Goal: Find specific page/section: Find specific page/section

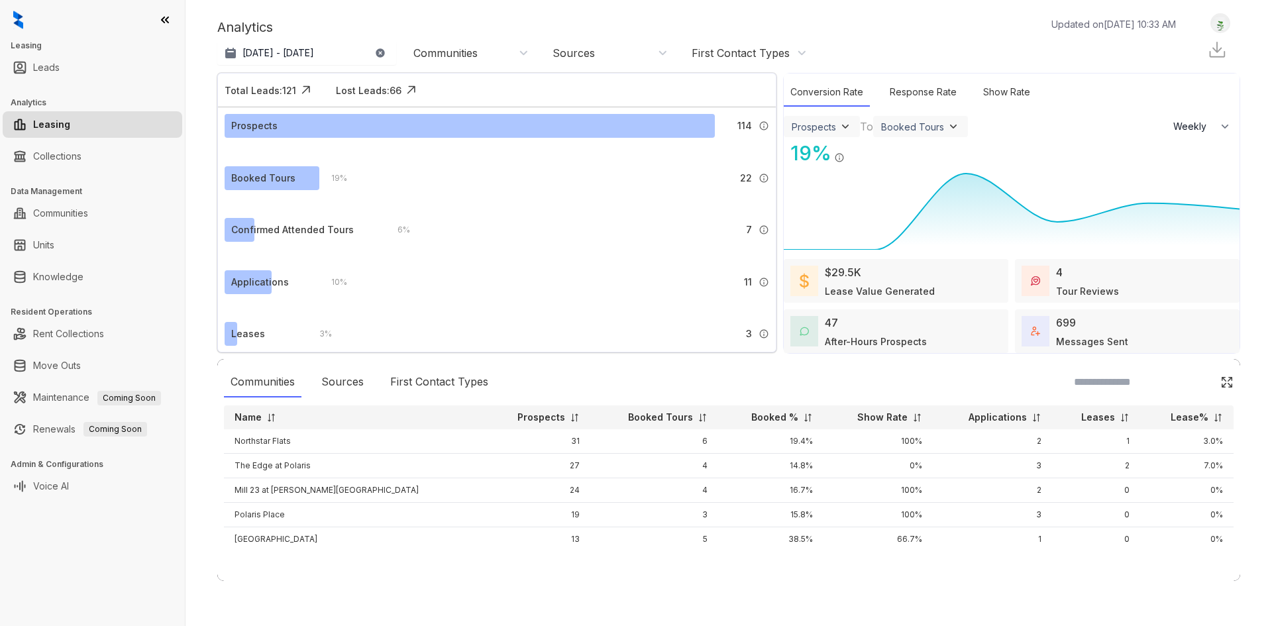
select select "******"
click at [300, 168] on div "Booked Tours" at bounding box center [271, 178] width 93 height 24
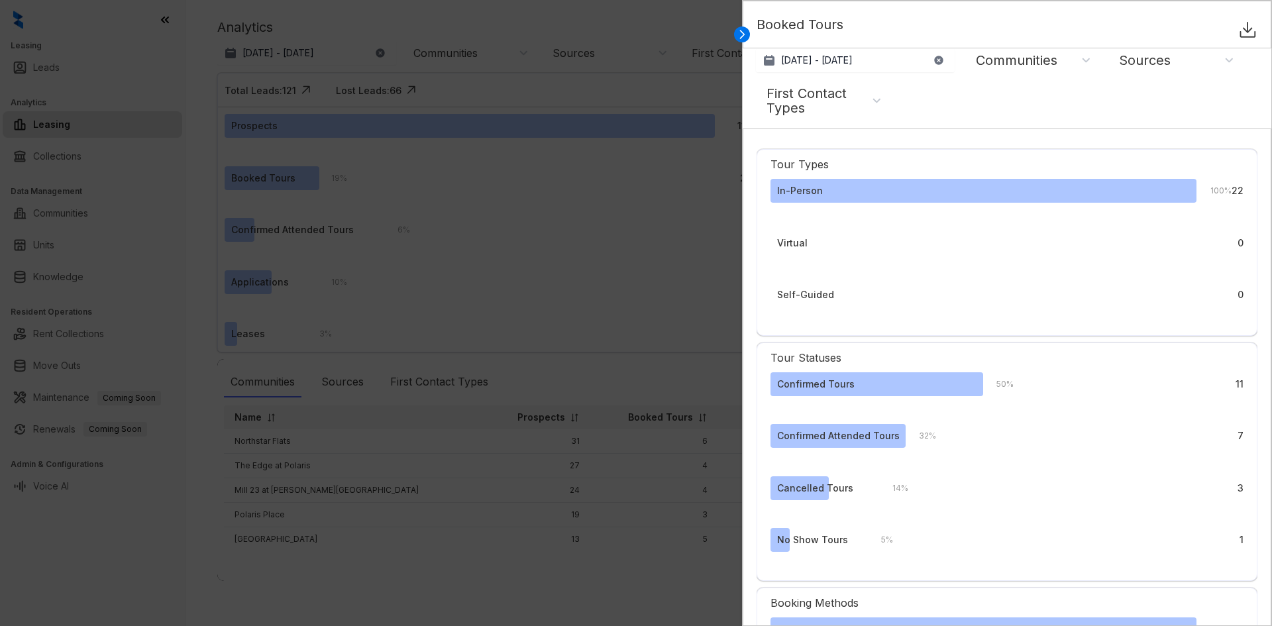
select select "******"
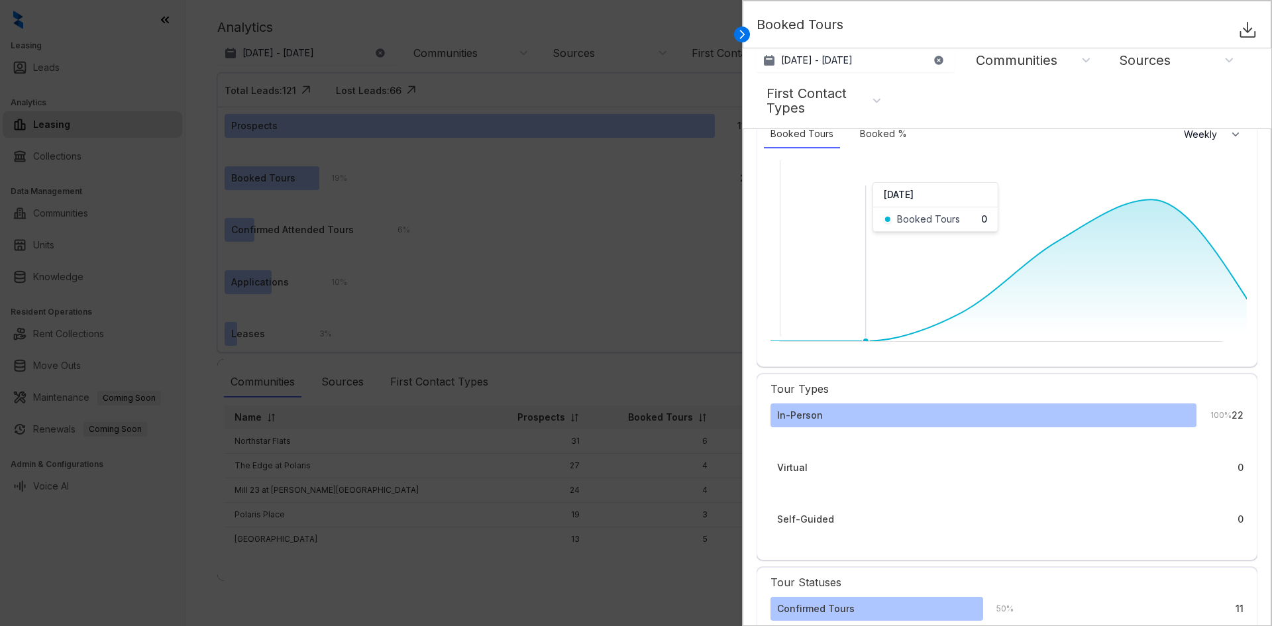
scroll to position [199, 0]
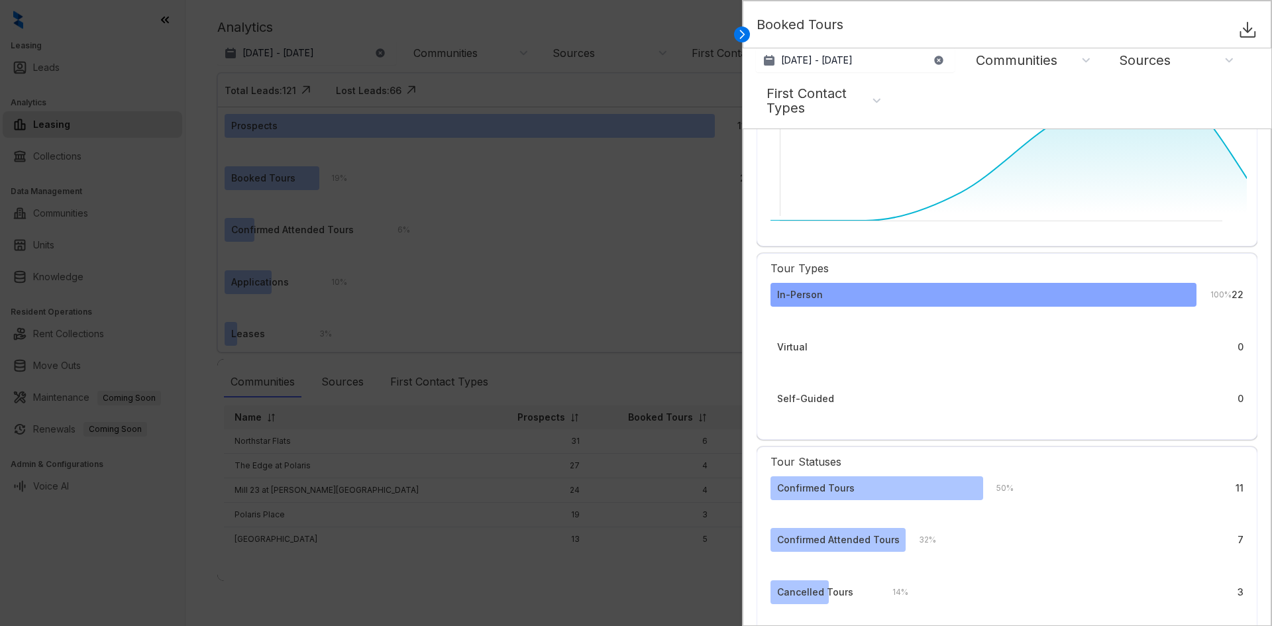
click at [840, 297] on div "In-Person" at bounding box center [984, 295] width 426 height 24
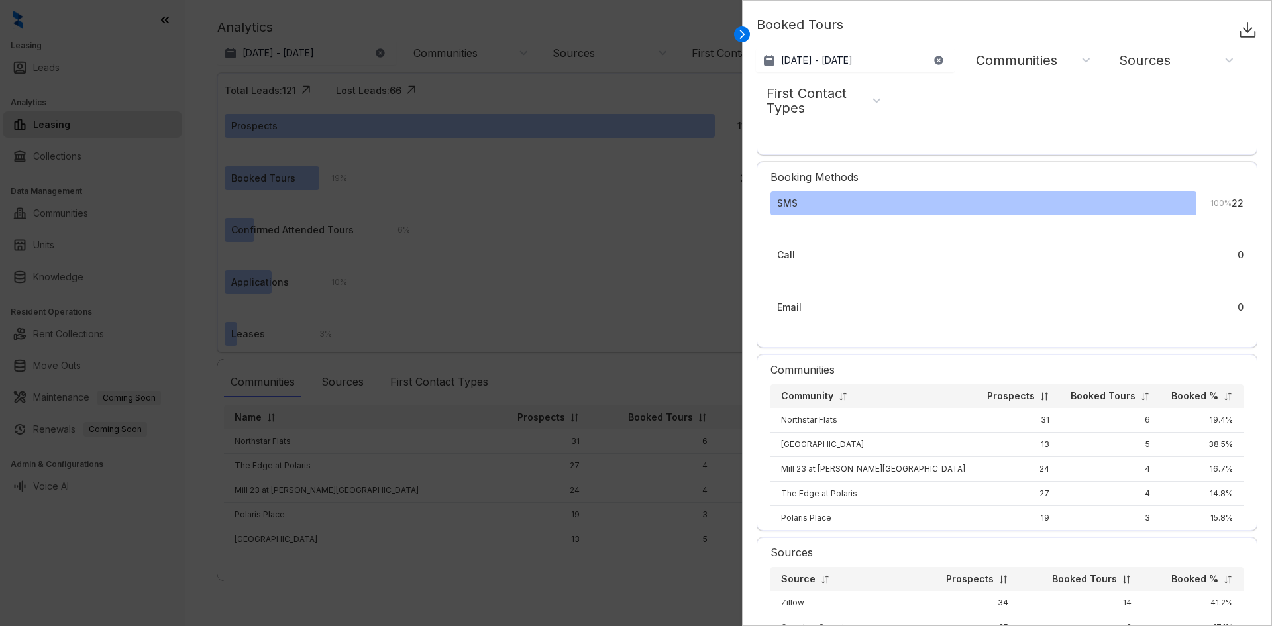
scroll to position [928, 0]
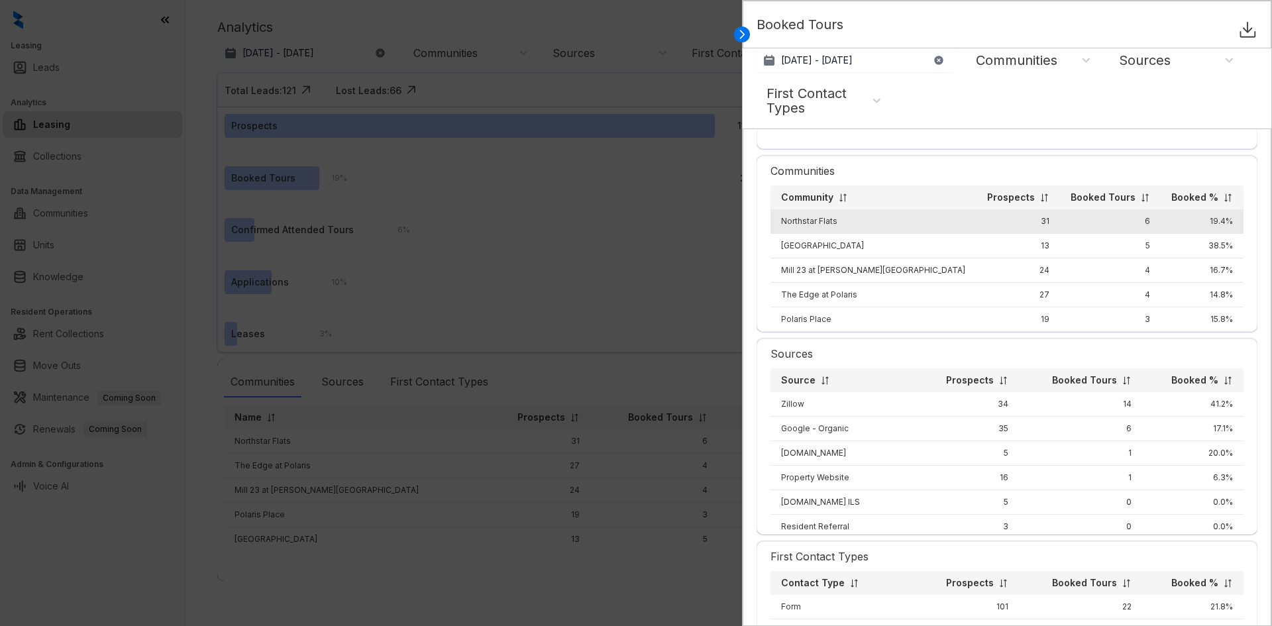
click at [883, 222] on td "Northstar Flats" at bounding box center [873, 221] width 205 height 25
click at [833, 221] on td "Northstar Flats" at bounding box center [873, 221] width 205 height 25
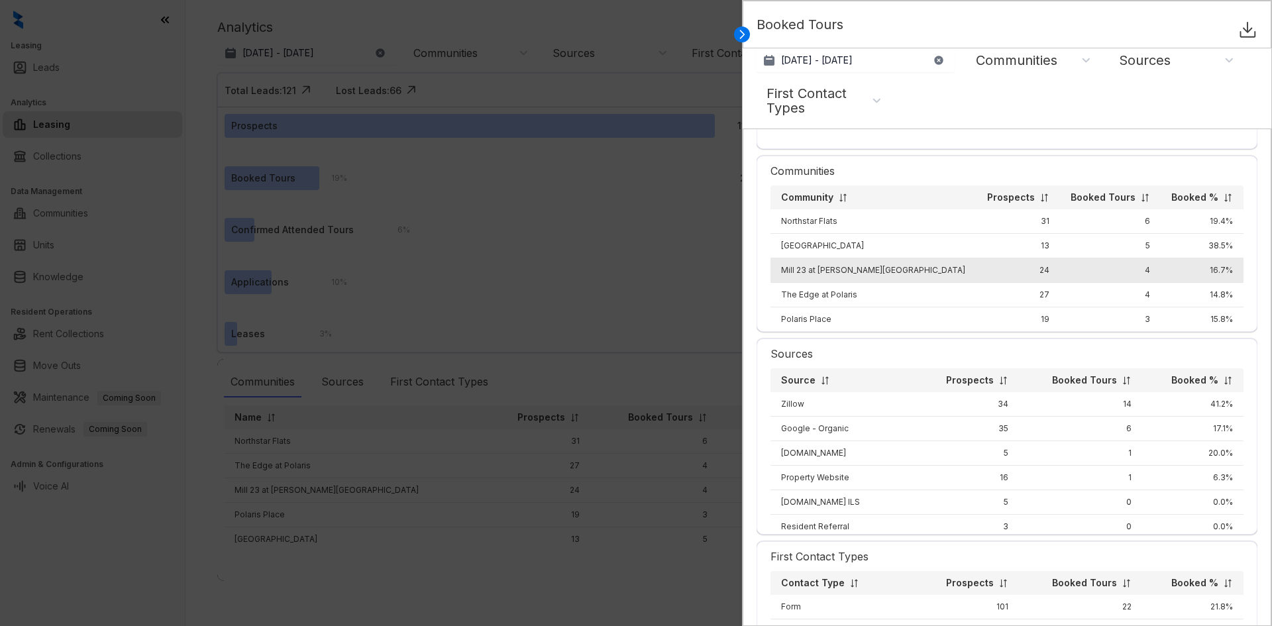
click at [867, 273] on td "Mill 23 at [PERSON_NAME][GEOGRAPHIC_DATA]" at bounding box center [873, 270] width 205 height 25
click at [872, 272] on td "Mill 23 at [PERSON_NAME][GEOGRAPHIC_DATA]" at bounding box center [873, 270] width 205 height 25
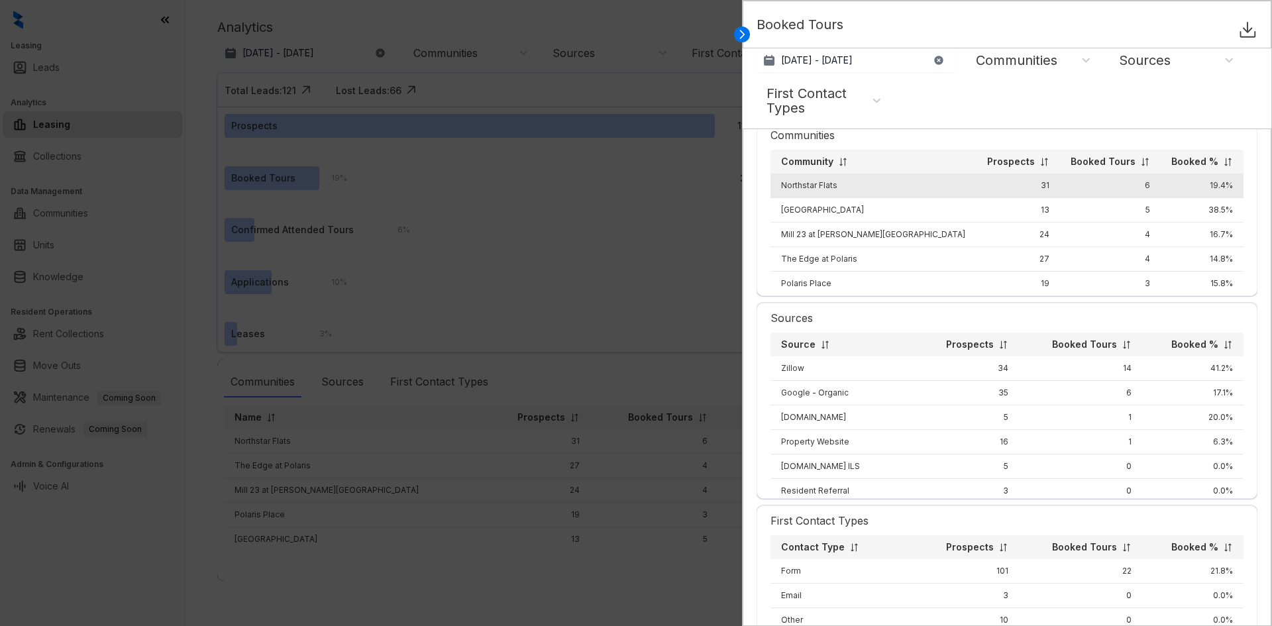
scroll to position [995, 0]
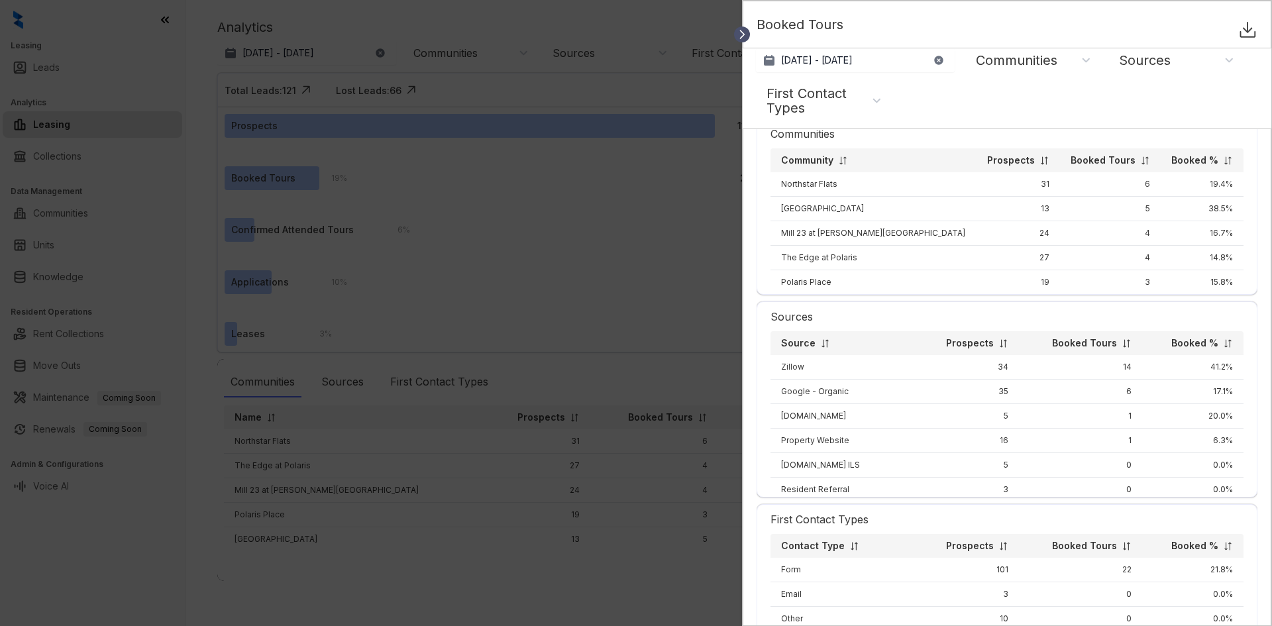
click at [744, 36] on icon at bounding box center [742, 34] width 13 height 13
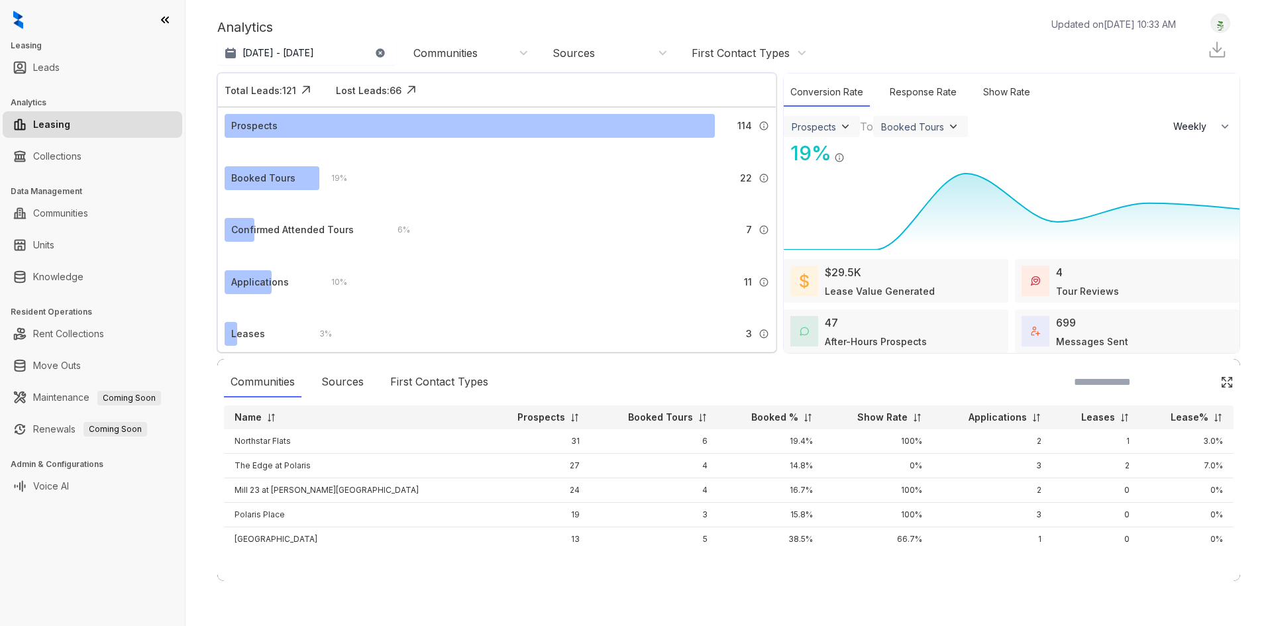
click at [448, 51] on div "Communities" at bounding box center [446, 53] width 64 height 15
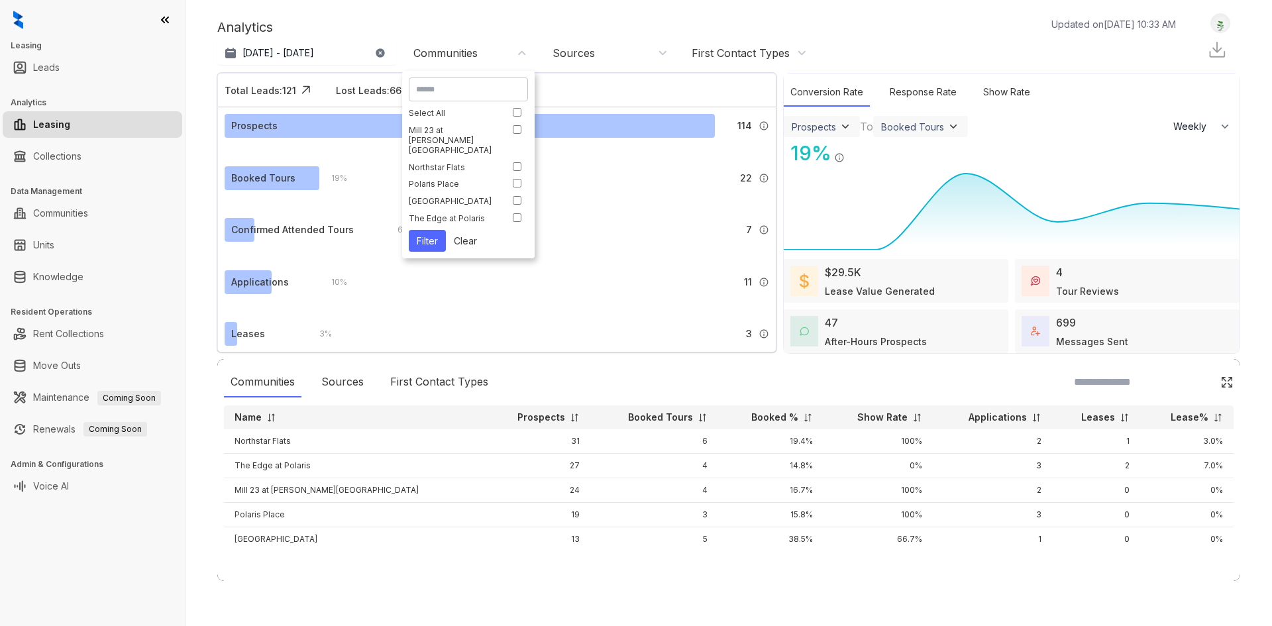
click at [473, 93] on input at bounding box center [468, 90] width 105 height 12
click at [439, 231] on button "Filter" at bounding box center [427, 241] width 37 height 22
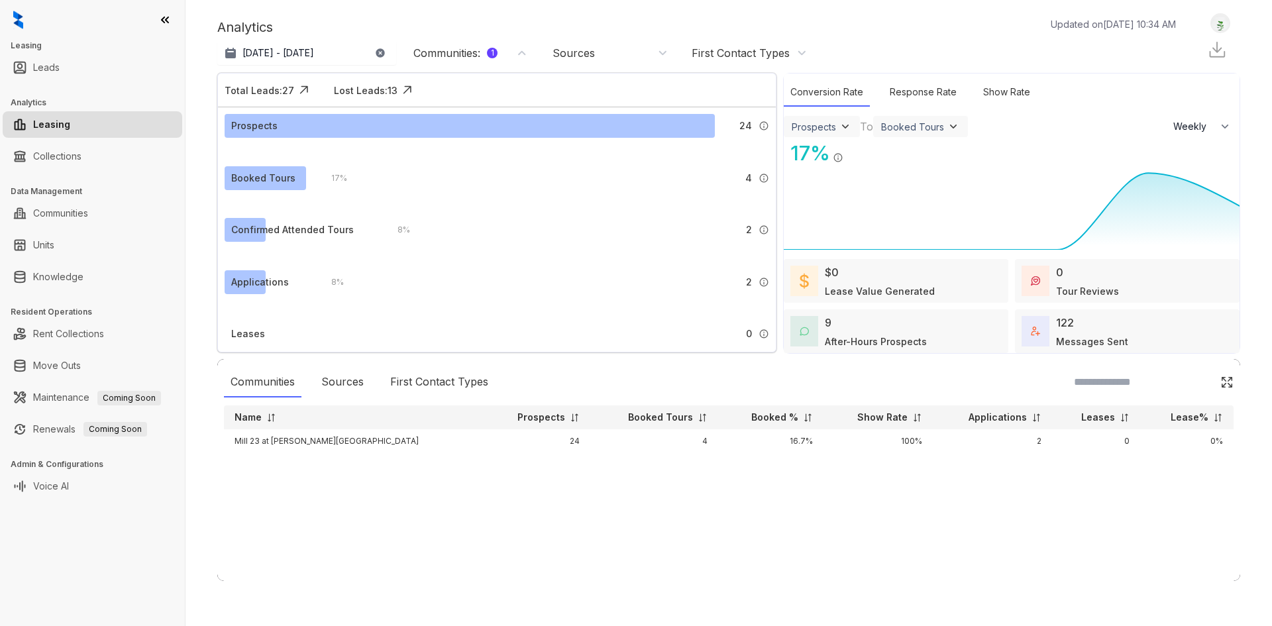
click at [337, 441] on td "Mill 23 at [PERSON_NAME][GEOGRAPHIC_DATA]" at bounding box center [354, 441] width 260 height 24
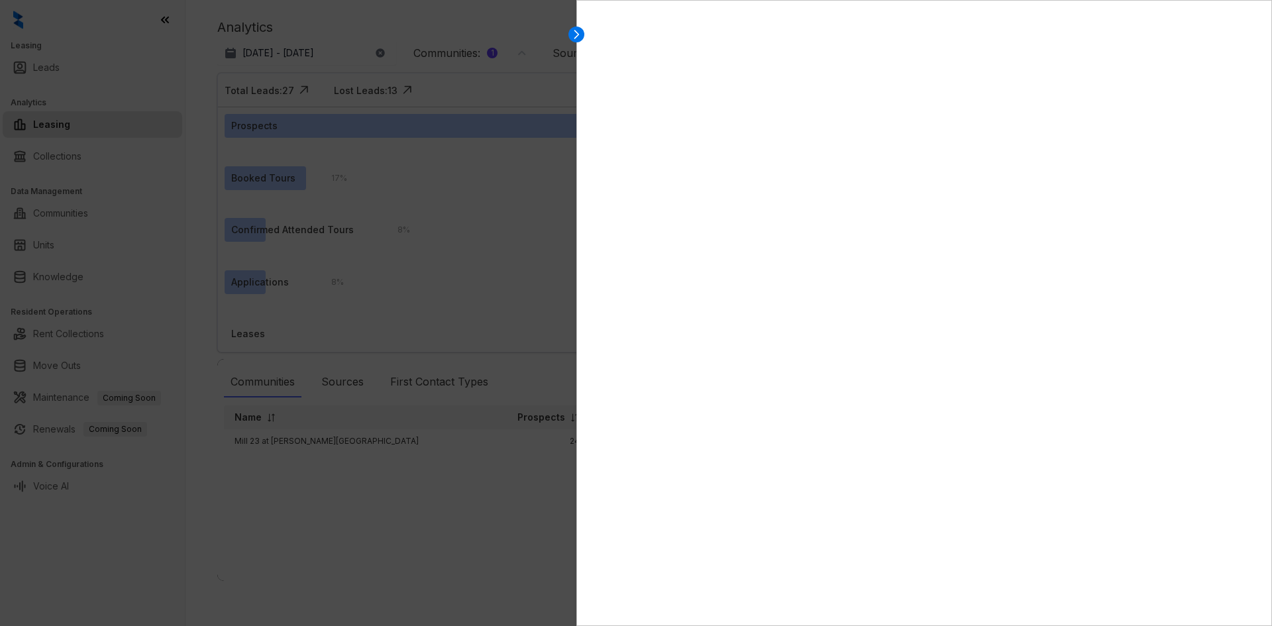
select select "******"
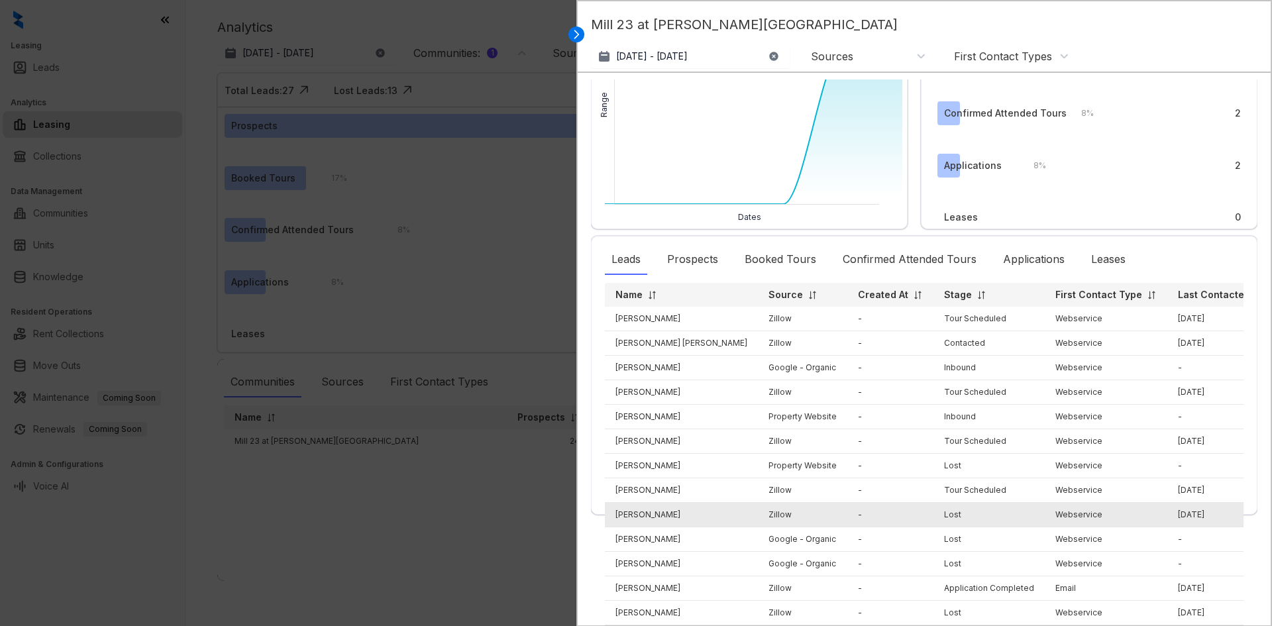
scroll to position [51, 0]
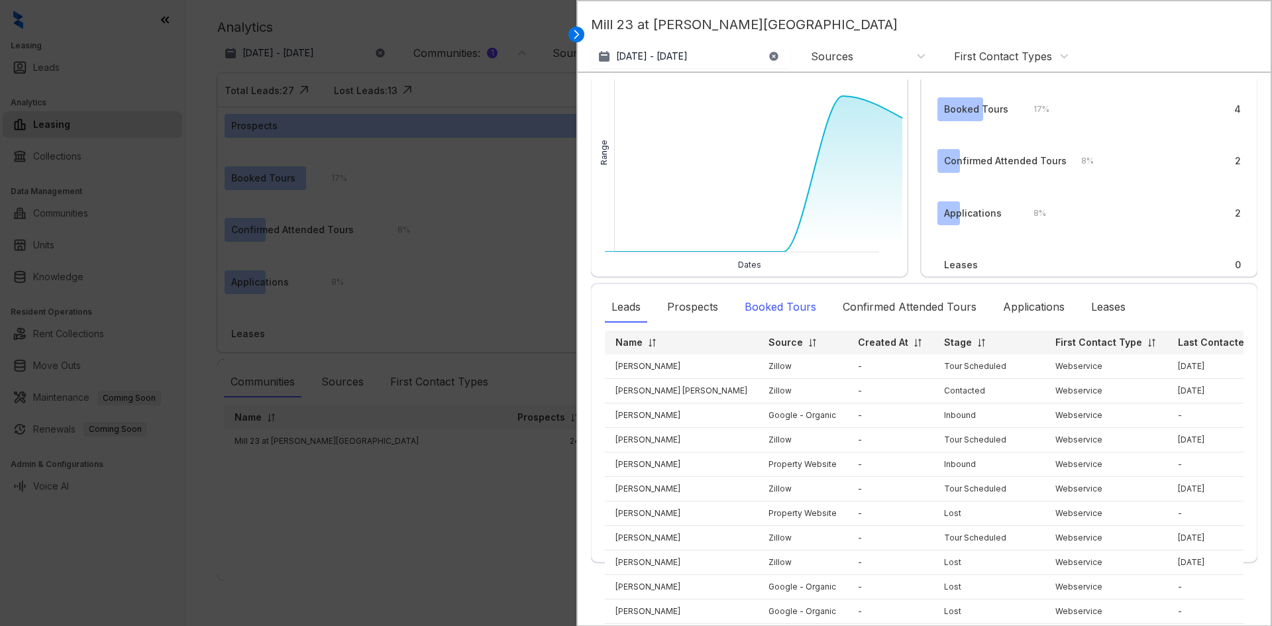
click at [789, 310] on div "Booked Tours" at bounding box center [780, 307] width 85 height 30
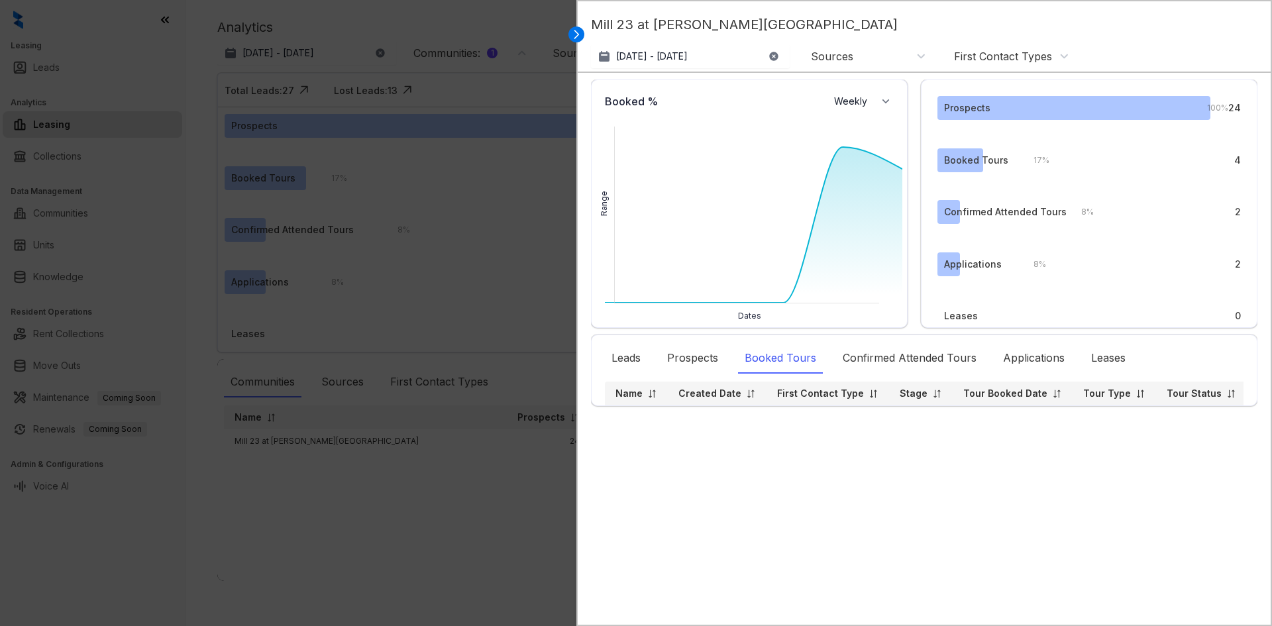
scroll to position [0, 0]
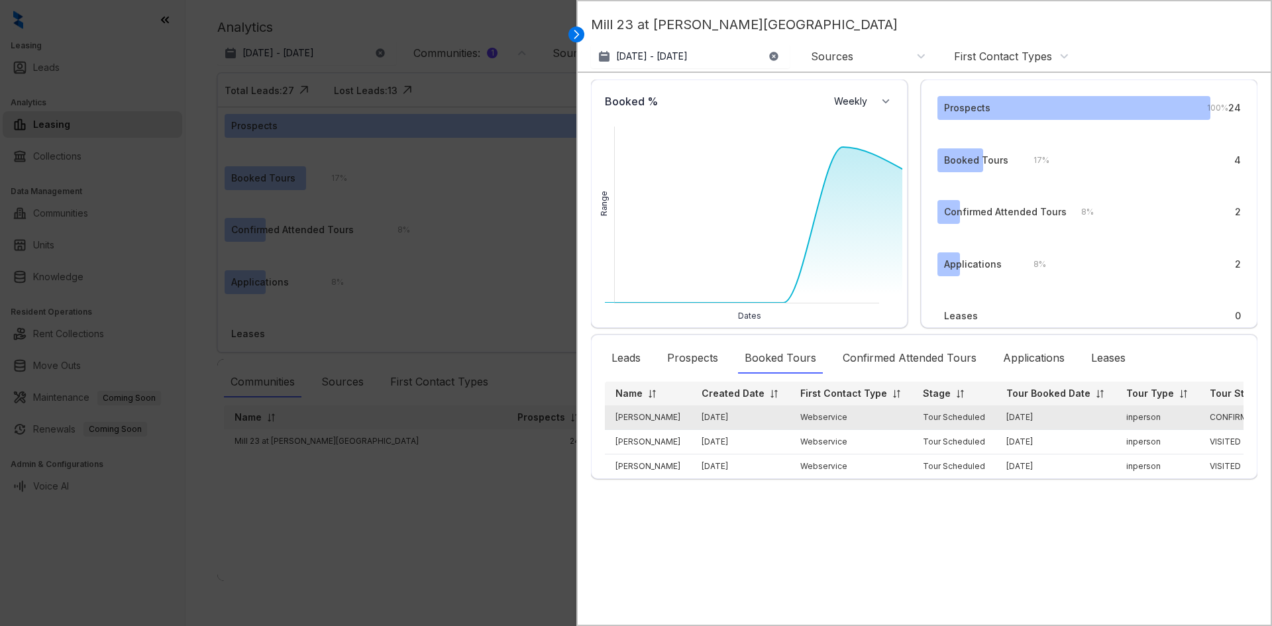
drag, startPoint x: 682, startPoint y: 414, endPoint x: 612, endPoint y: 417, distance: 70.3
click at [612, 417] on td "[PERSON_NAME]" at bounding box center [648, 418] width 86 height 25
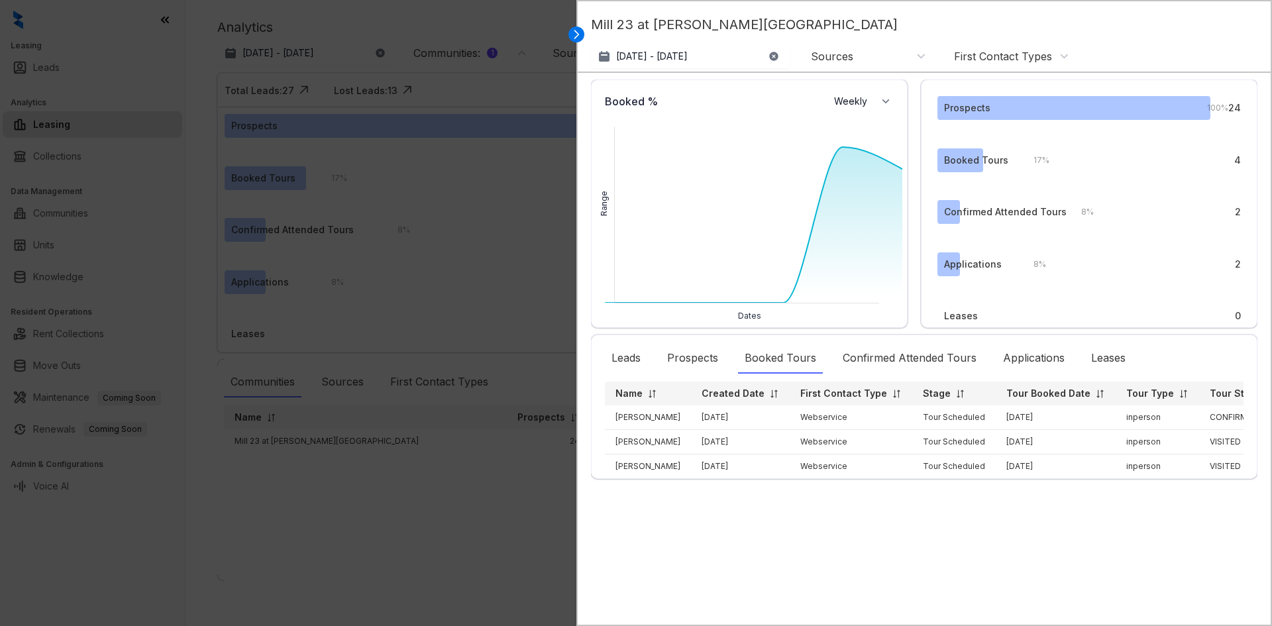
copy td "[PERSON_NAME]"
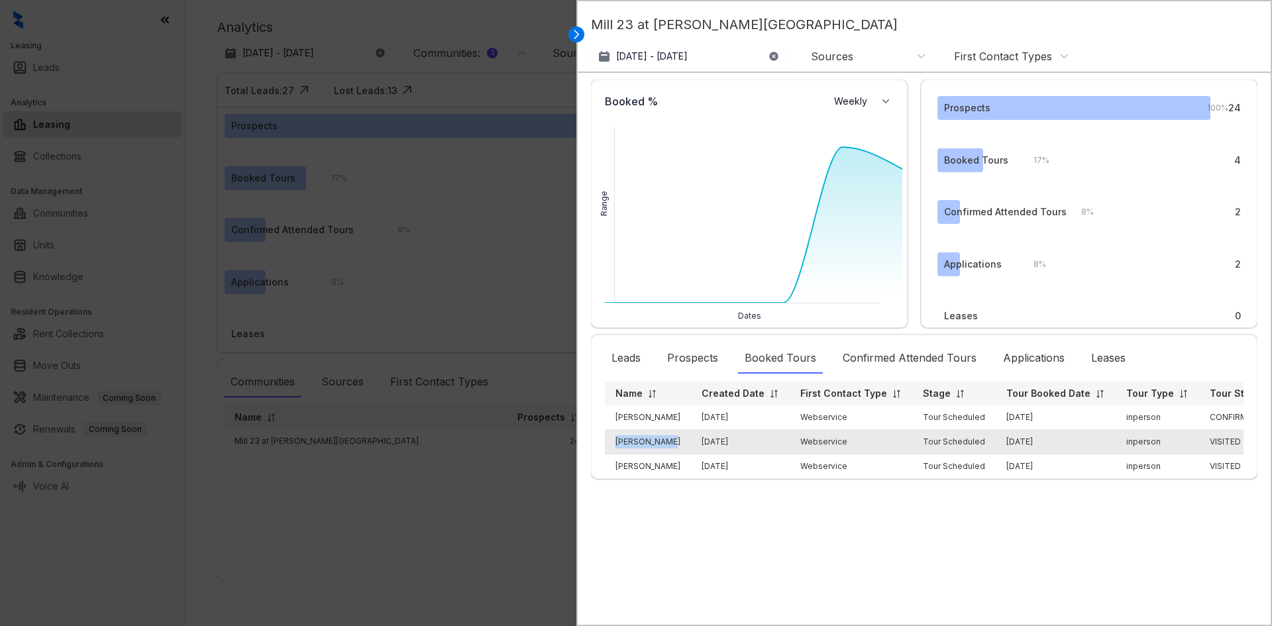
drag, startPoint x: 669, startPoint y: 445, endPoint x: 610, endPoint y: 448, distance: 59.7
click at [610, 449] on td "[PERSON_NAME]" at bounding box center [648, 442] width 86 height 25
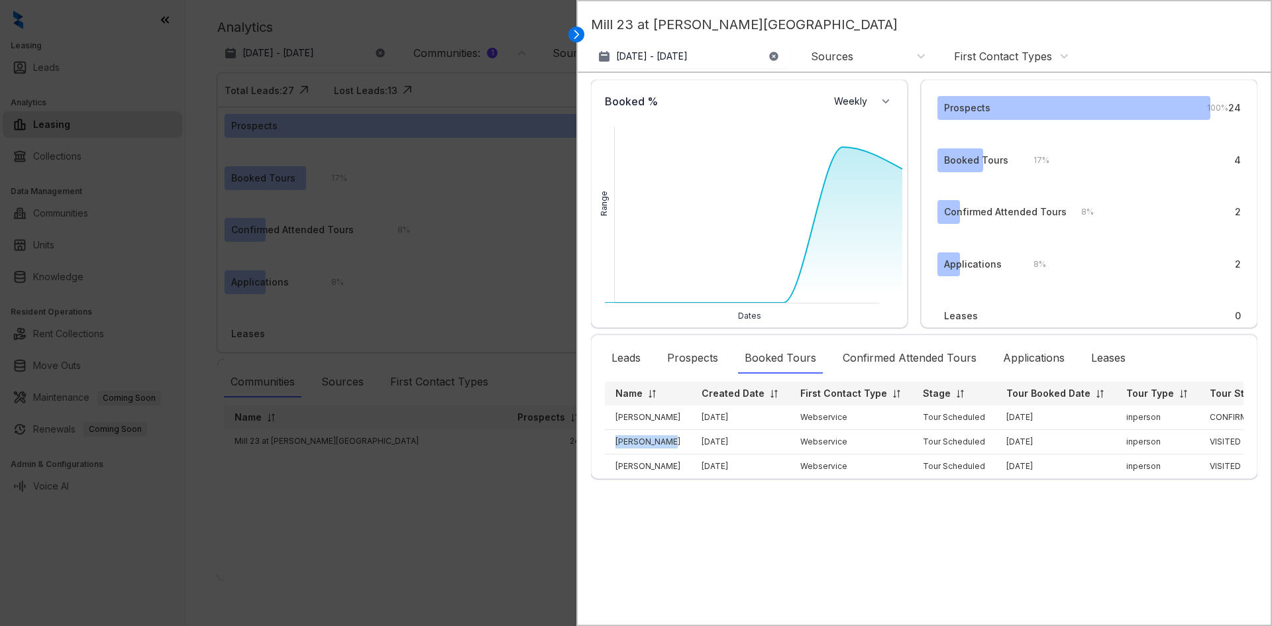
copy td "[PERSON_NAME]"
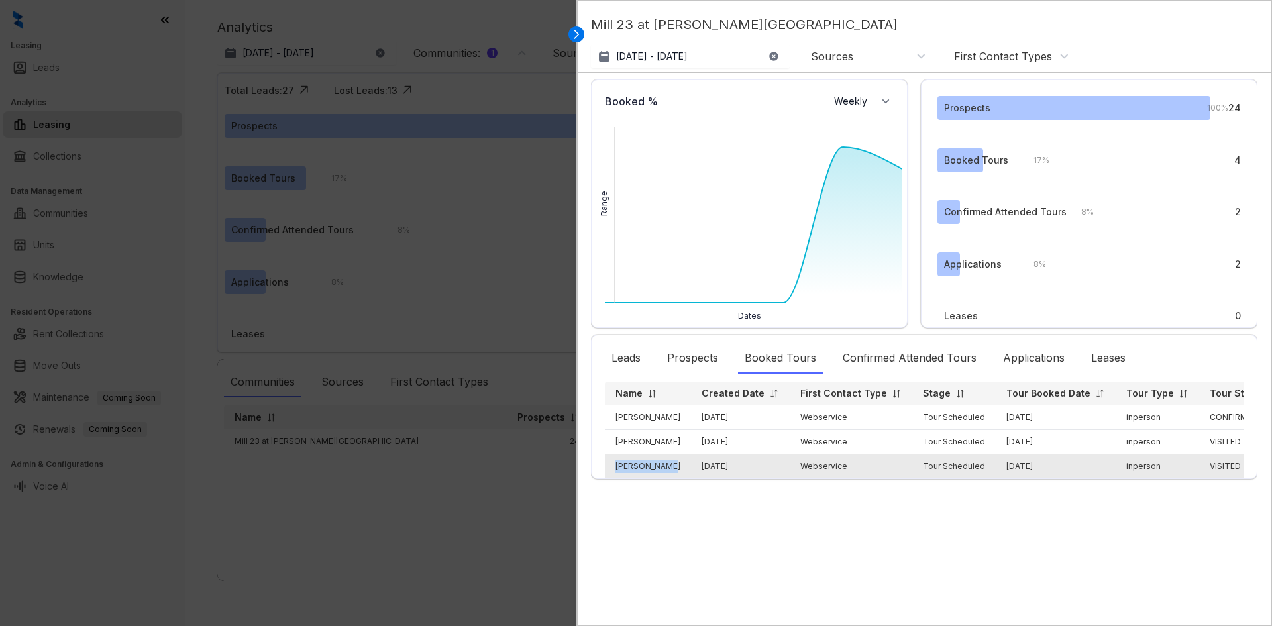
drag, startPoint x: 667, startPoint y: 468, endPoint x: 613, endPoint y: 469, distance: 54.4
click at [614, 469] on td "[PERSON_NAME]" at bounding box center [648, 467] width 86 height 25
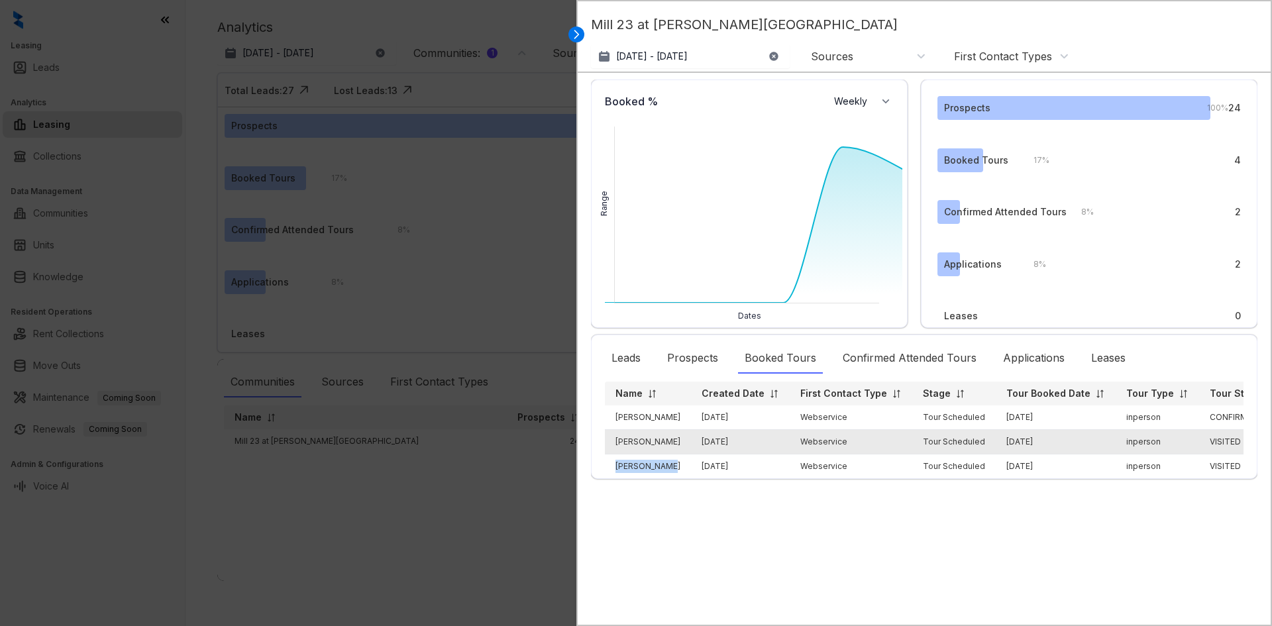
copy td "[PERSON_NAME]"
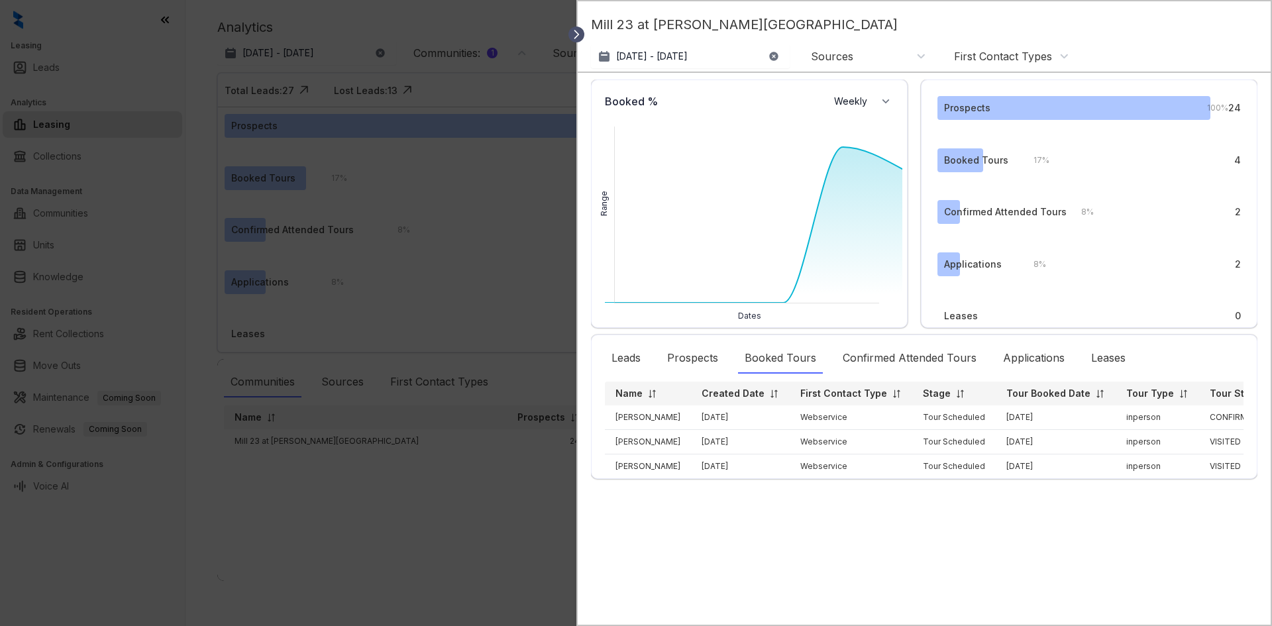
click at [579, 36] on icon at bounding box center [576, 34] width 13 height 13
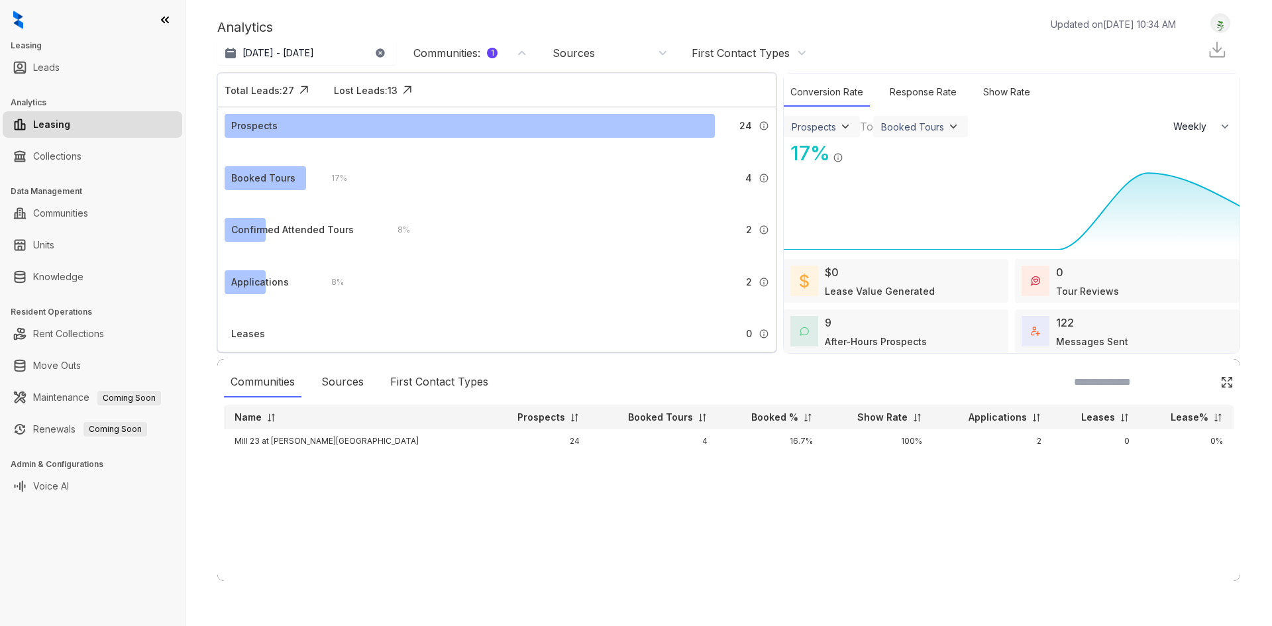
click at [494, 52] on div "1" at bounding box center [492, 53] width 11 height 11
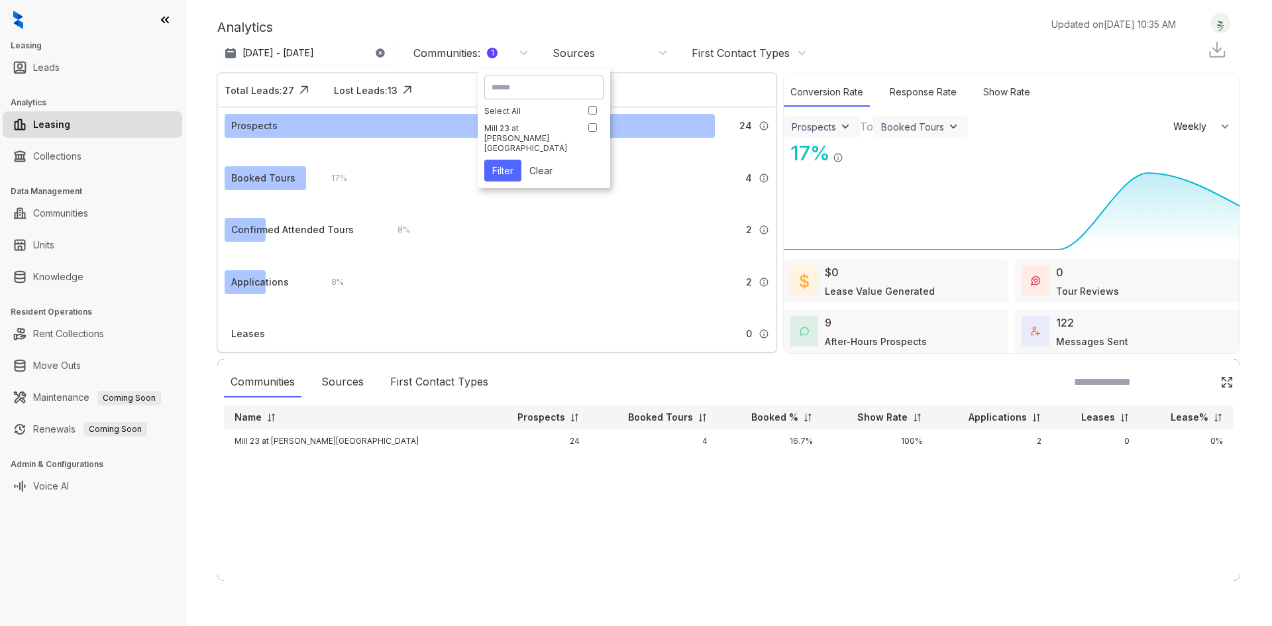
click at [541, 164] on button "Clear" at bounding box center [541, 171] width 39 height 22
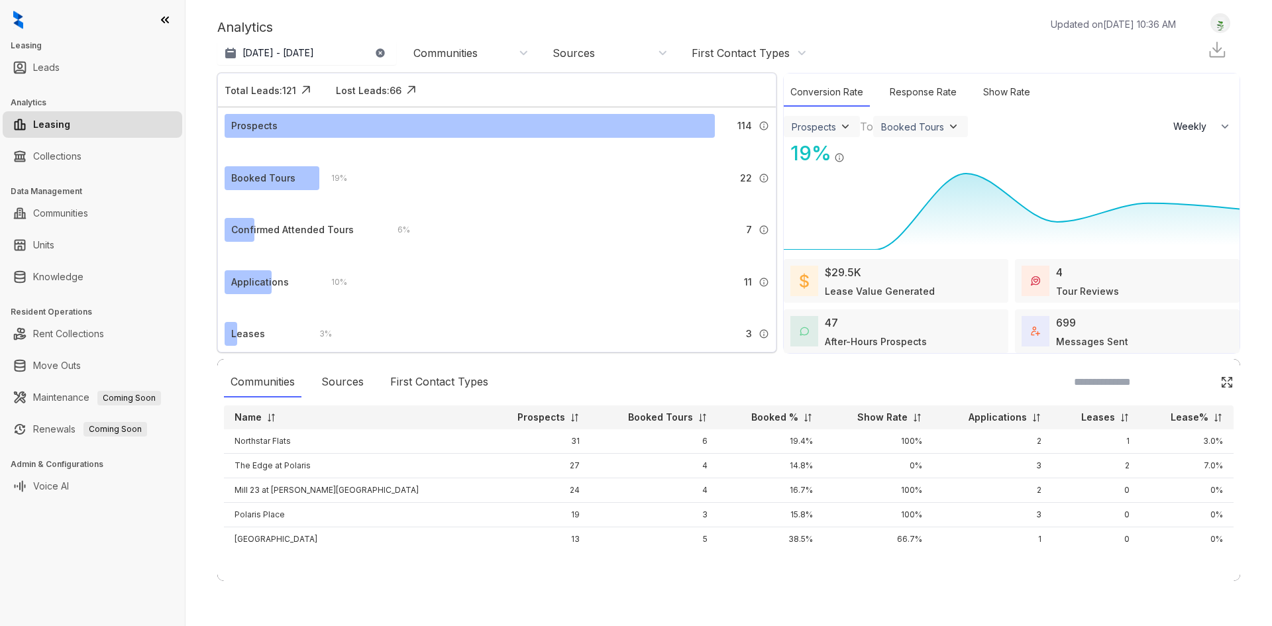
click at [509, 52] on div "Communities" at bounding box center [471, 53] width 115 height 15
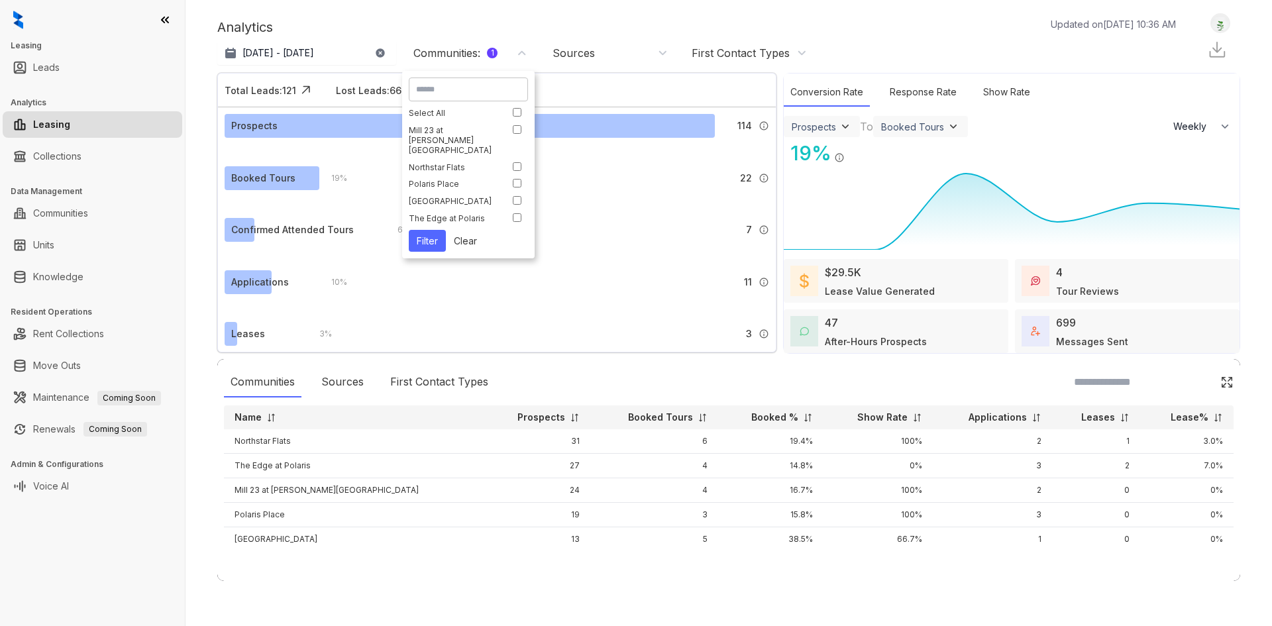
click at [432, 232] on button "Filter" at bounding box center [427, 241] width 37 height 22
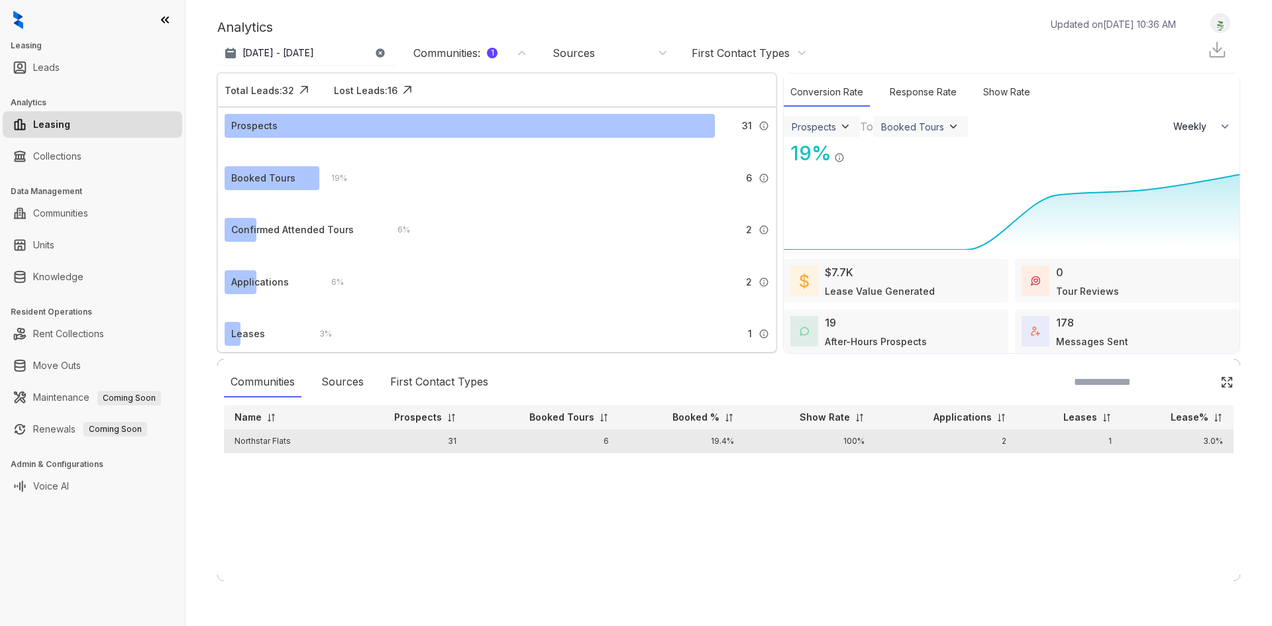
click at [343, 445] on td "31" at bounding box center [404, 441] width 127 height 24
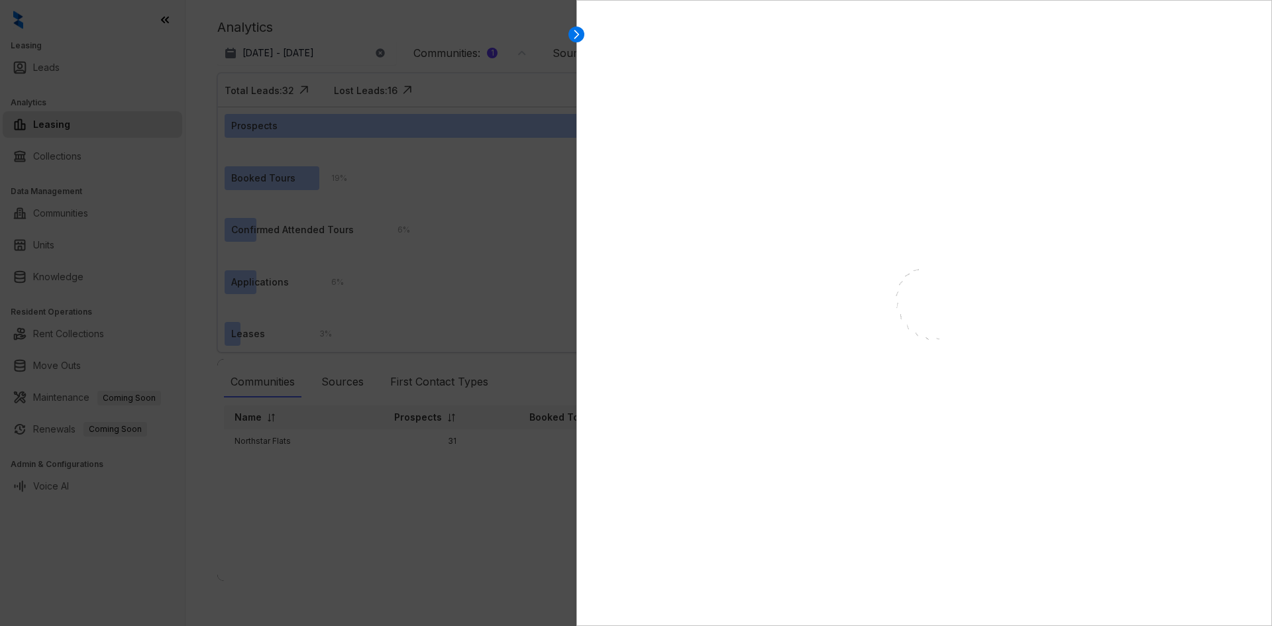
select select "******"
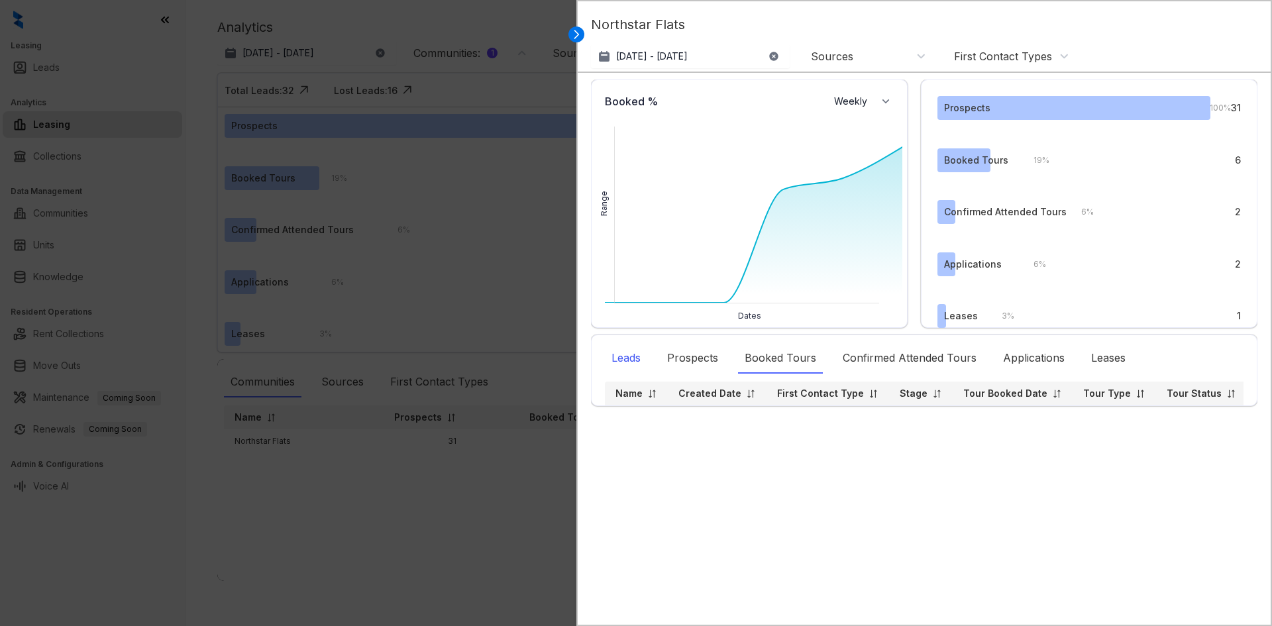
click at [638, 367] on div "Leads" at bounding box center [626, 358] width 42 height 30
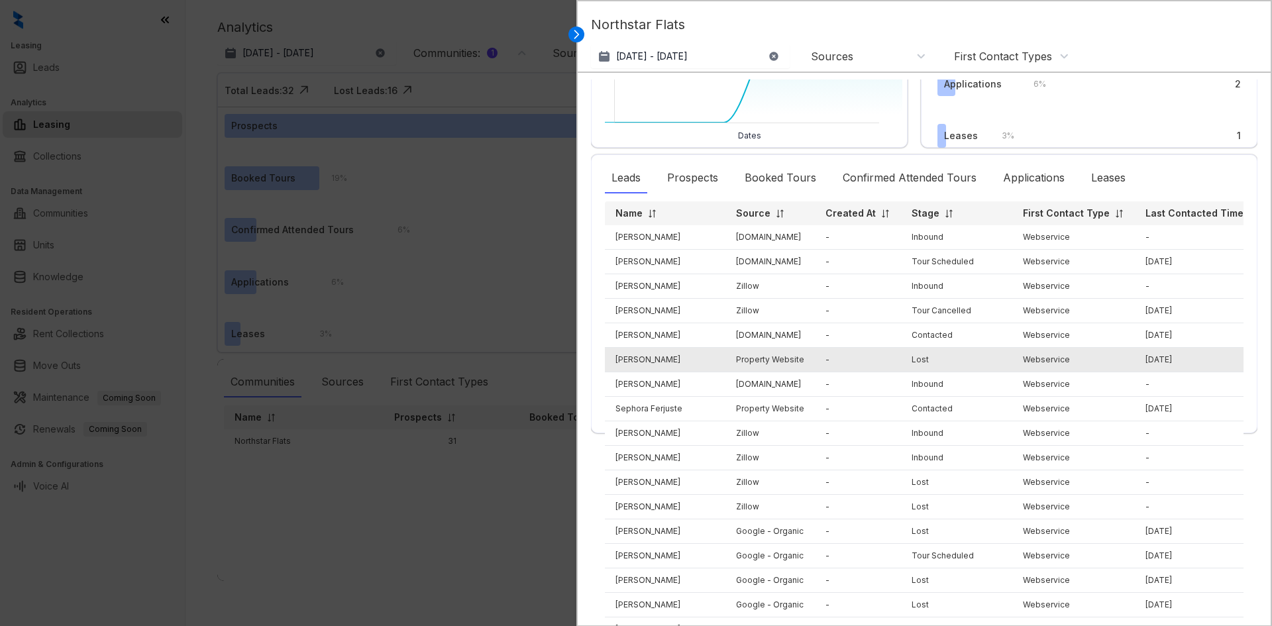
scroll to position [199, 0]
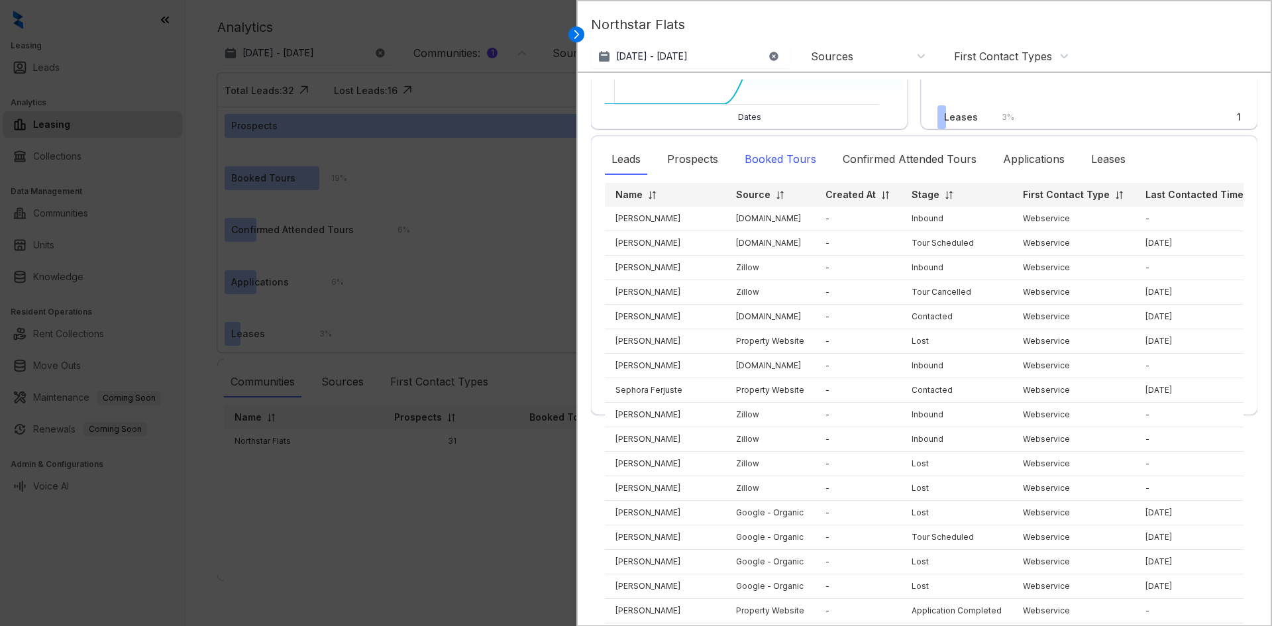
click at [776, 167] on div "Booked Tours" at bounding box center [780, 159] width 85 height 30
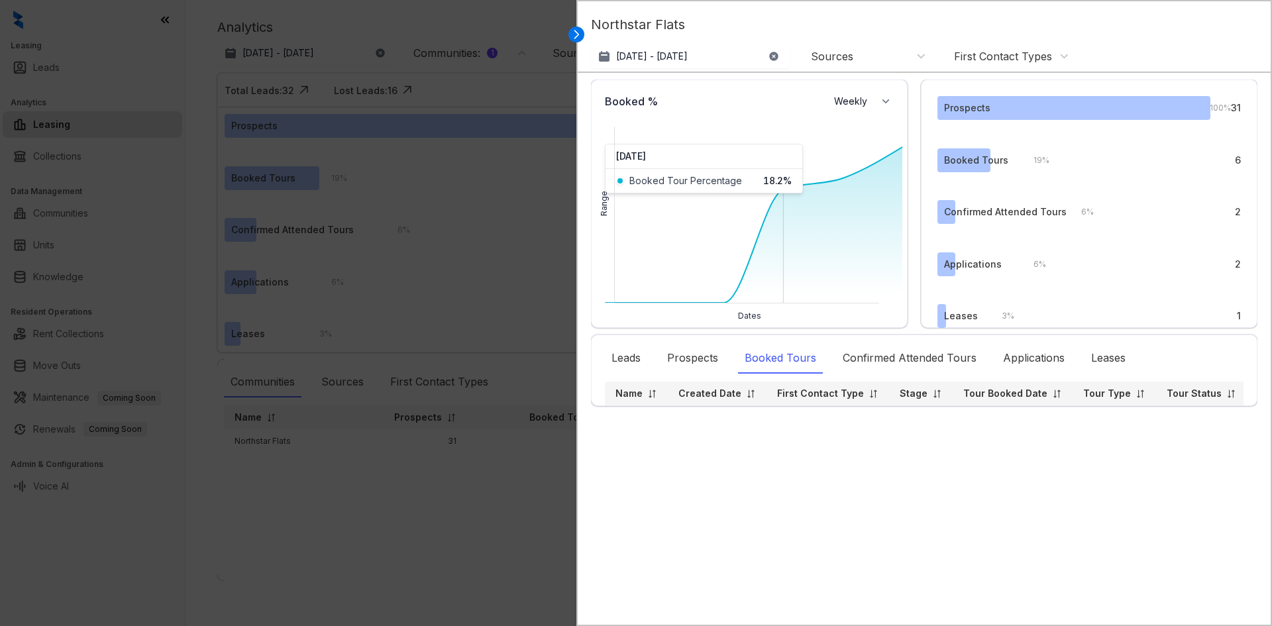
scroll to position [0, 0]
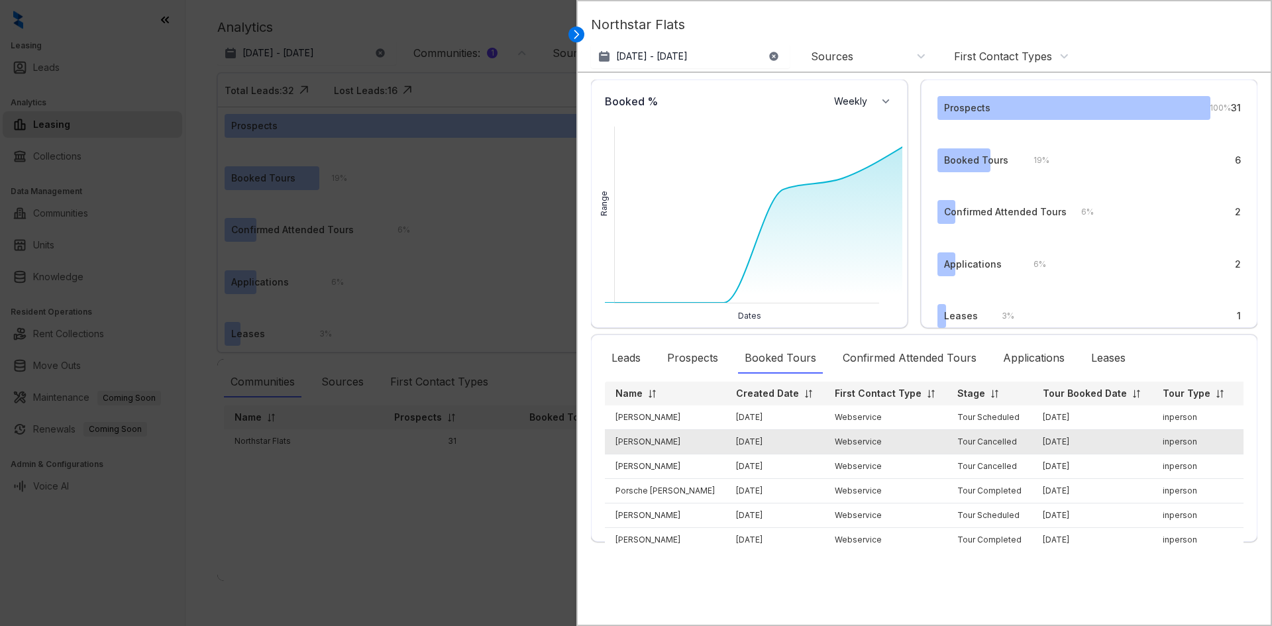
drag, startPoint x: 685, startPoint y: 443, endPoint x: 608, endPoint y: 443, distance: 76.9
click at [608, 443] on td "[PERSON_NAME]" at bounding box center [665, 442] width 121 height 25
copy td "[PERSON_NAME]"
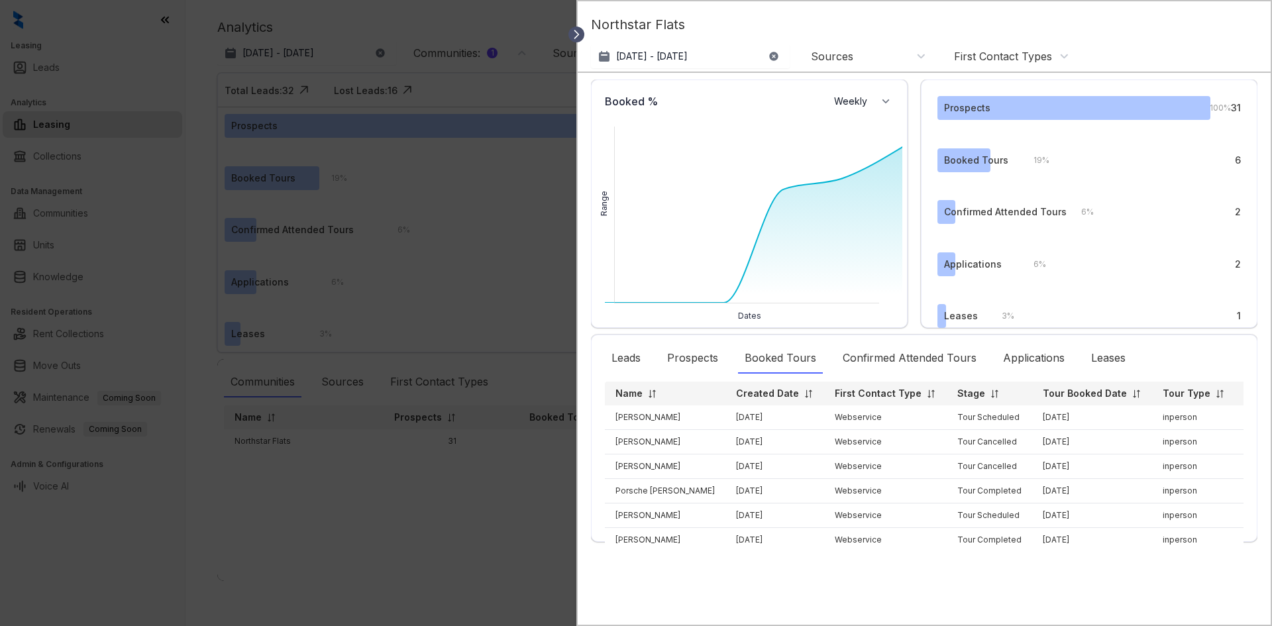
click at [577, 29] on icon at bounding box center [576, 34] width 13 height 13
